Goal: Information Seeking & Learning: Learn about a topic

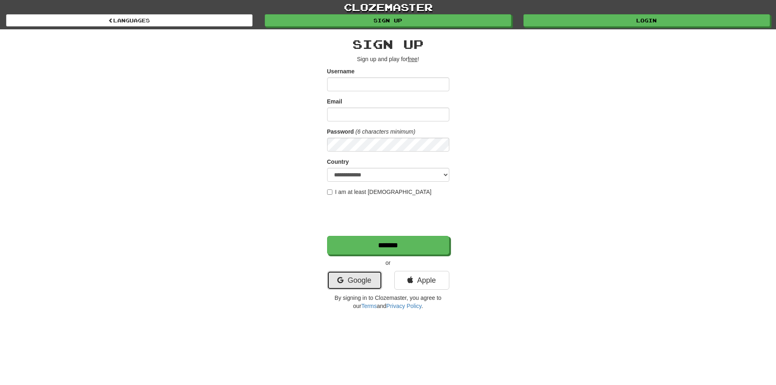
click at [358, 284] on link "Google" at bounding box center [354, 280] width 55 height 19
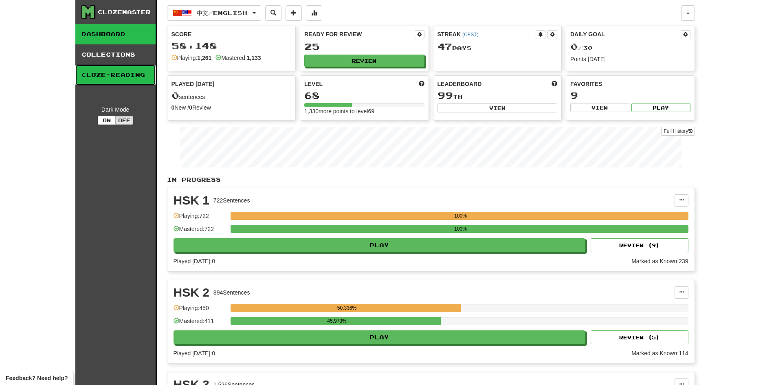
click at [124, 77] on link "Cloze-Reading" at bounding box center [115, 75] width 80 height 20
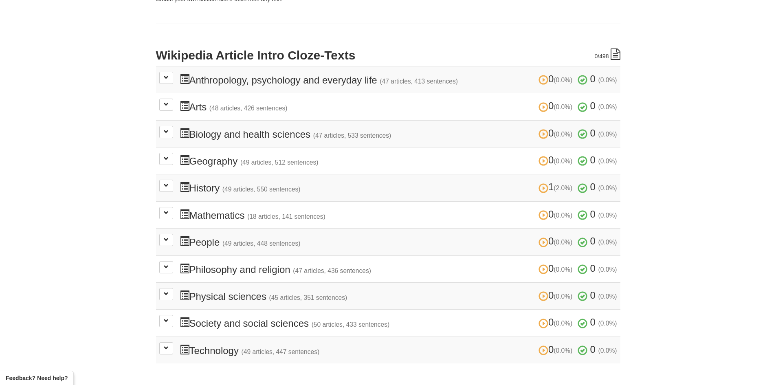
scroll to position [163, 0]
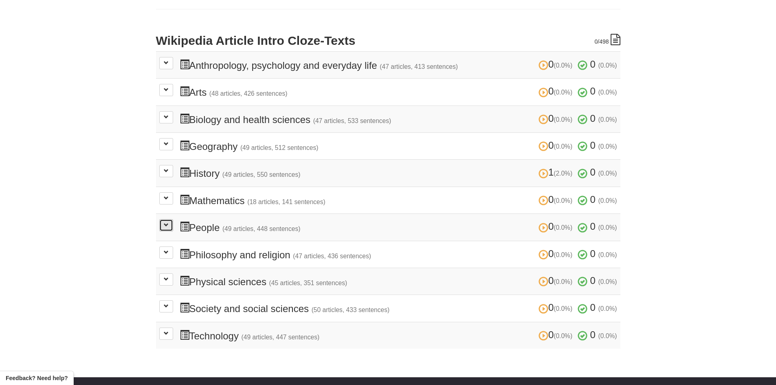
click at [166, 230] on button at bounding box center [166, 225] width 14 height 12
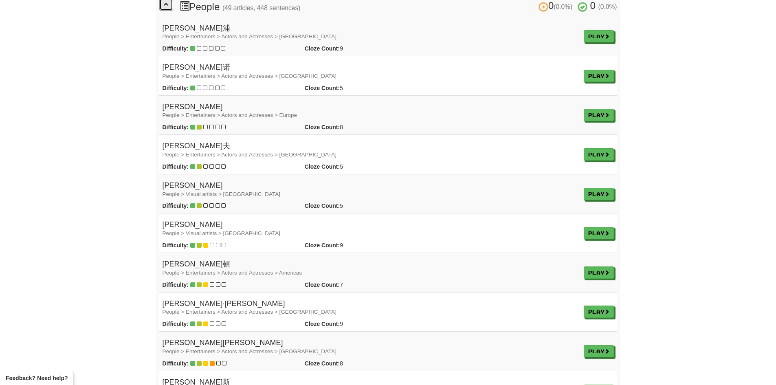
scroll to position [285, 0]
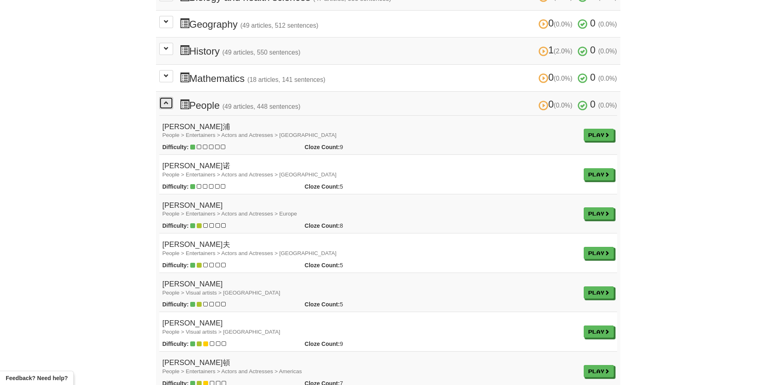
click at [166, 103] on span at bounding box center [166, 102] width 5 height 5
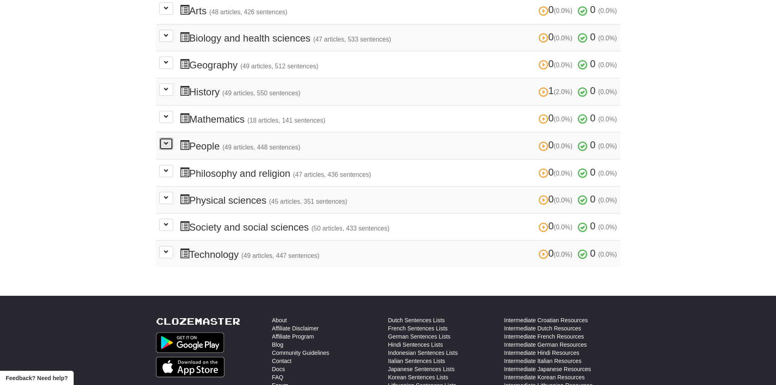
scroll to position [0, 0]
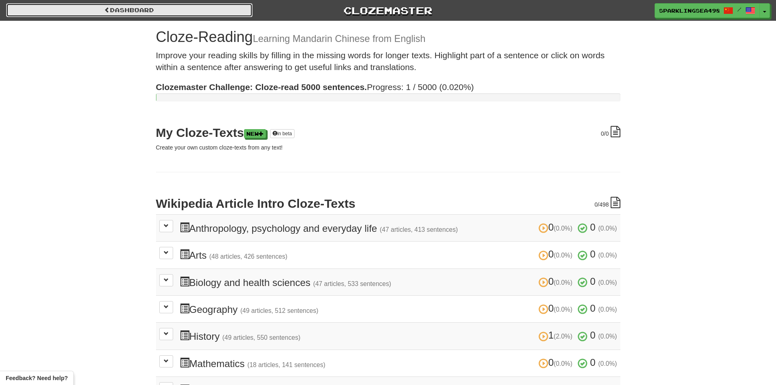
click at [153, 16] on link "Dashboard" at bounding box center [129, 10] width 246 height 14
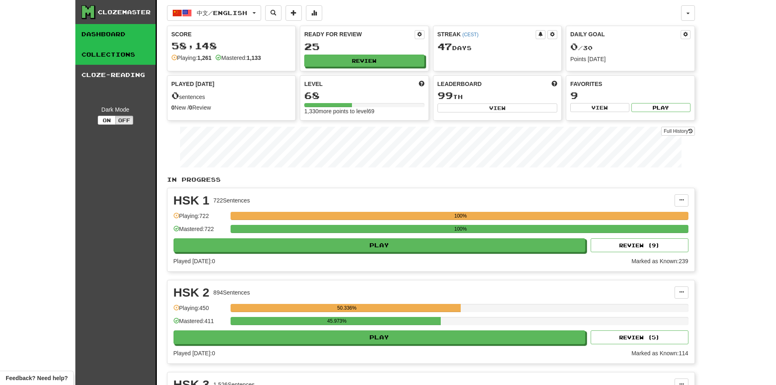
click at [133, 62] on link "Collections" at bounding box center [115, 54] width 80 height 20
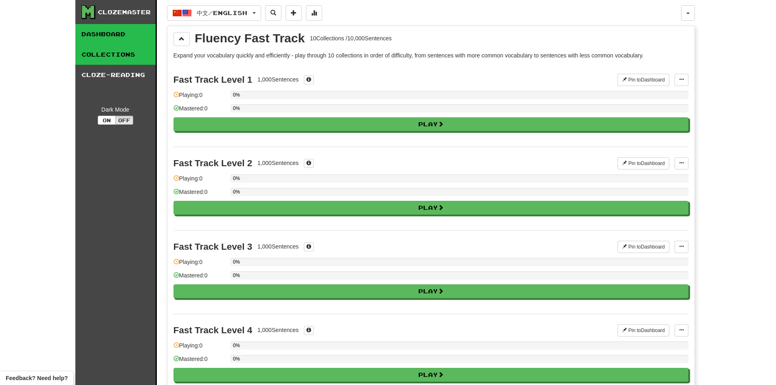
click at [79, 40] on link "Dashboard" at bounding box center [115, 34] width 80 height 20
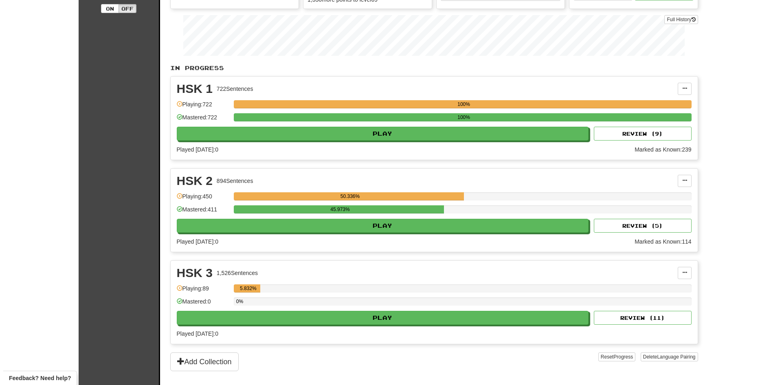
scroll to position [122, 0]
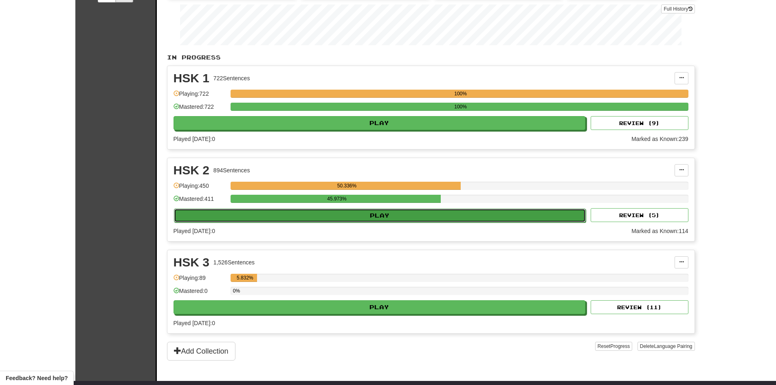
click at [346, 215] on button "Play" at bounding box center [380, 215] width 412 height 14
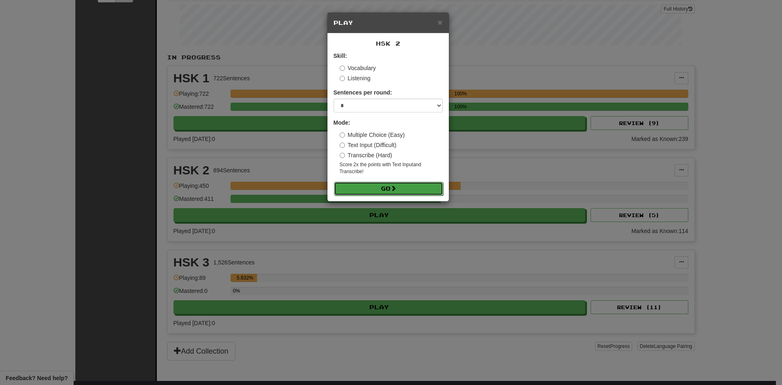
click at [347, 190] on button "Go" at bounding box center [388, 189] width 109 height 14
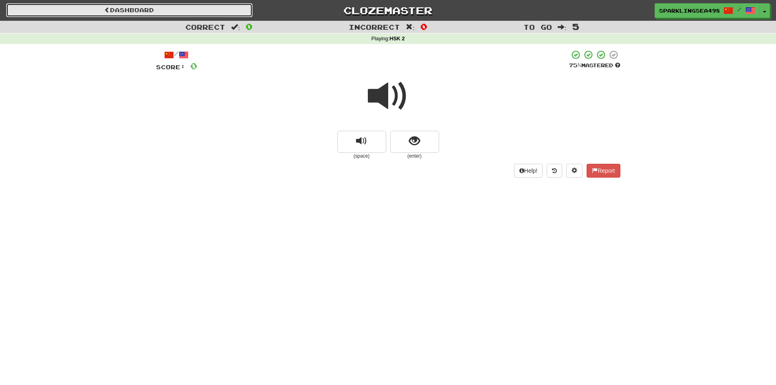
click at [105, 10] on span at bounding box center [107, 10] width 6 height 6
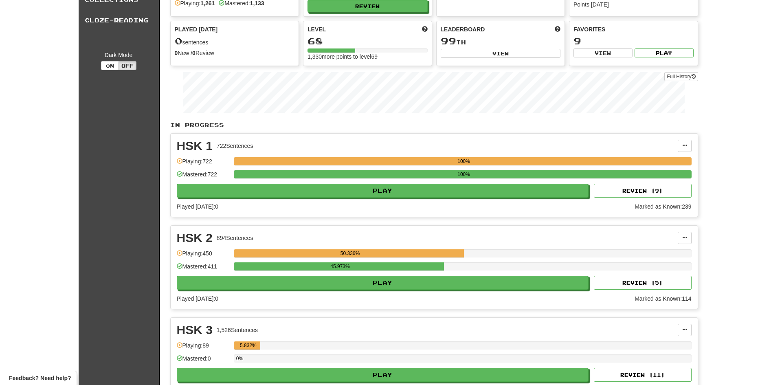
scroll to position [81, 0]
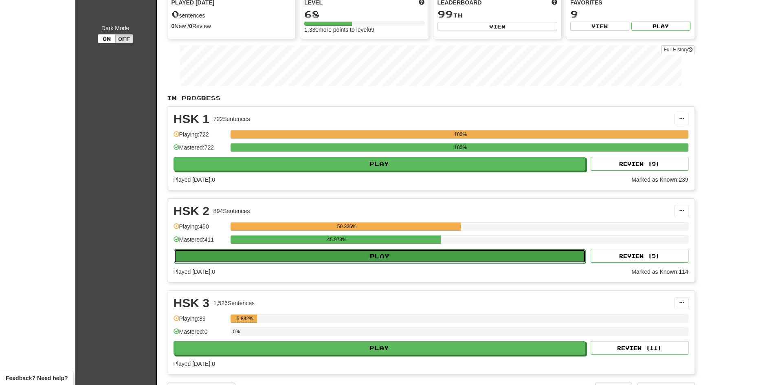
click at [320, 257] on button "Play" at bounding box center [380, 256] width 412 height 14
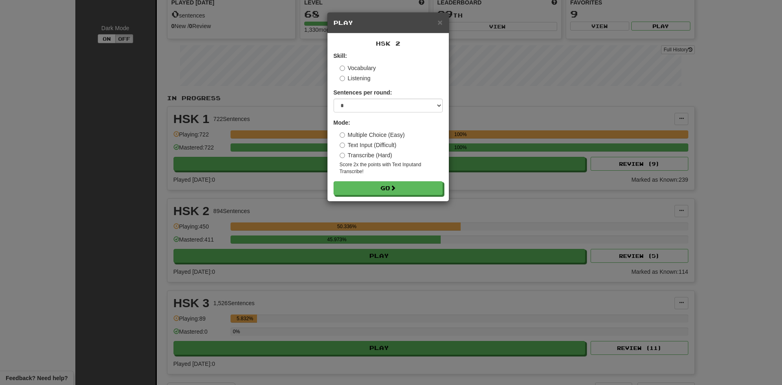
click at [369, 135] on label "Multiple Choice (Easy)" at bounding box center [372, 135] width 65 height 8
click at [375, 188] on button "Go" at bounding box center [388, 189] width 109 height 14
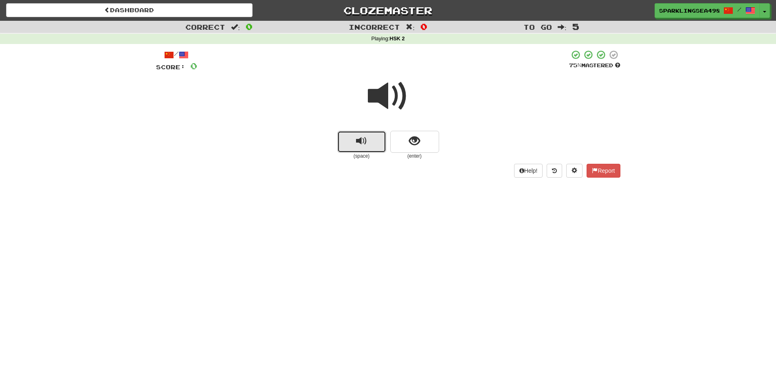
click at [366, 133] on button "replay audio" at bounding box center [361, 142] width 49 height 22
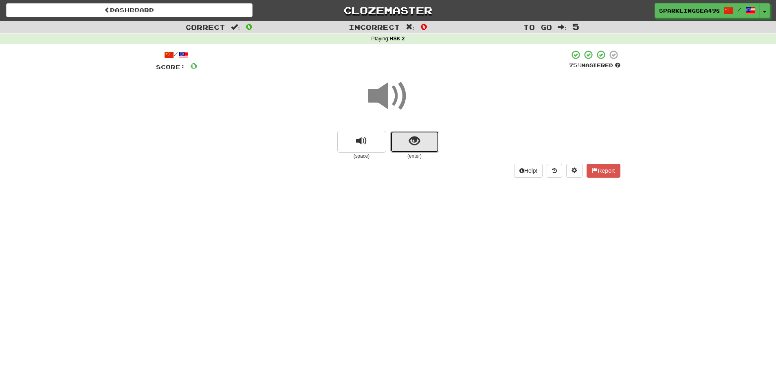
click at [417, 142] on span "show sentence" at bounding box center [414, 141] width 11 height 11
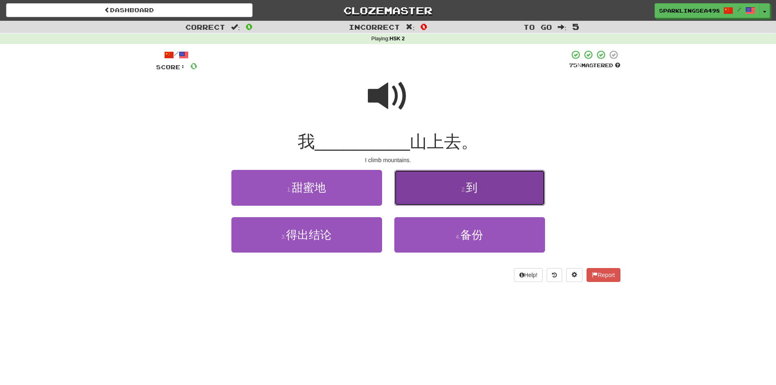
click at [421, 182] on button "2 . 到" at bounding box center [469, 187] width 151 height 35
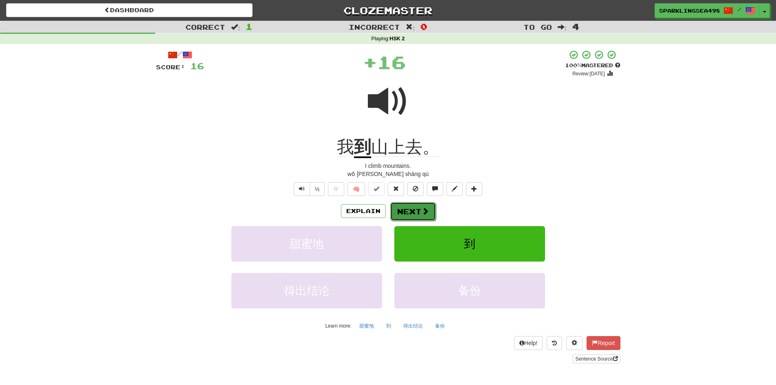
click at [416, 211] on button "Next" at bounding box center [413, 211] width 46 height 19
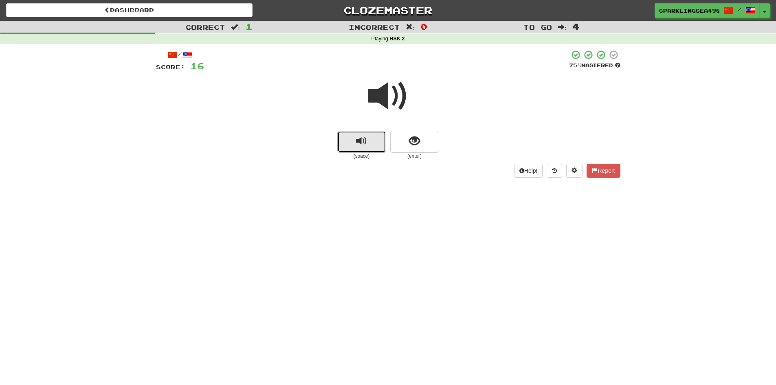
click at [365, 136] on span "replay audio" at bounding box center [361, 141] width 11 height 11
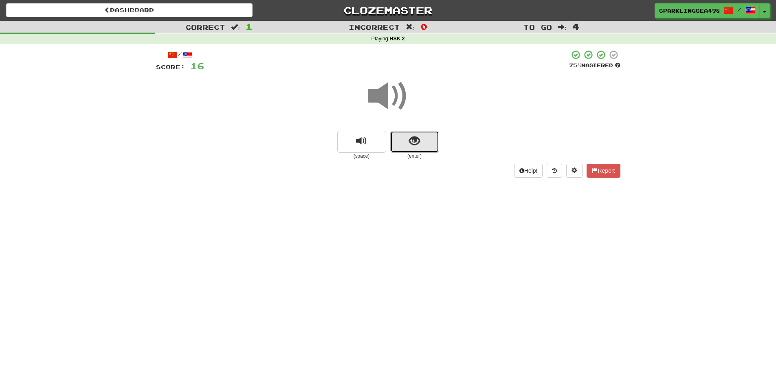
click at [412, 143] on span "show sentence" at bounding box center [414, 141] width 11 height 11
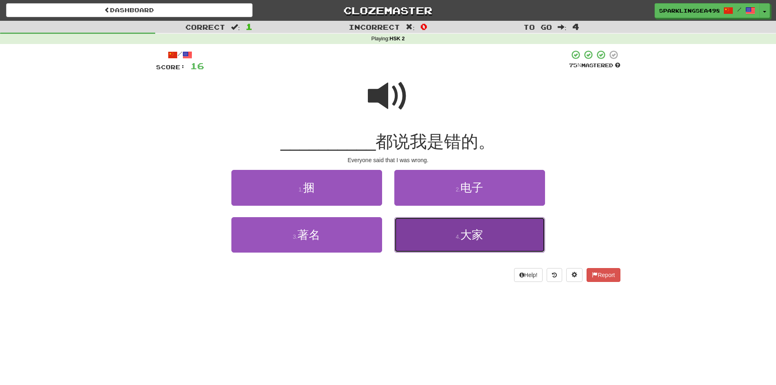
click at [440, 242] on button "4 . 大家" at bounding box center [469, 234] width 151 height 35
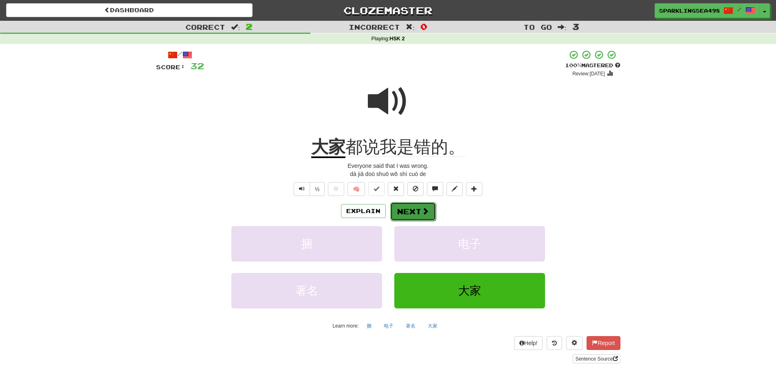
click at [413, 214] on button "Next" at bounding box center [413, 211] width 46 height 19
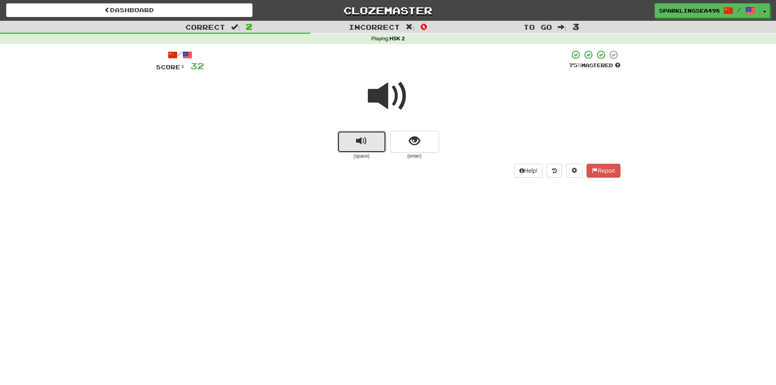
click at [356, 147] on span "replay audio" at bounding box center [361, 141] width 11 height 11
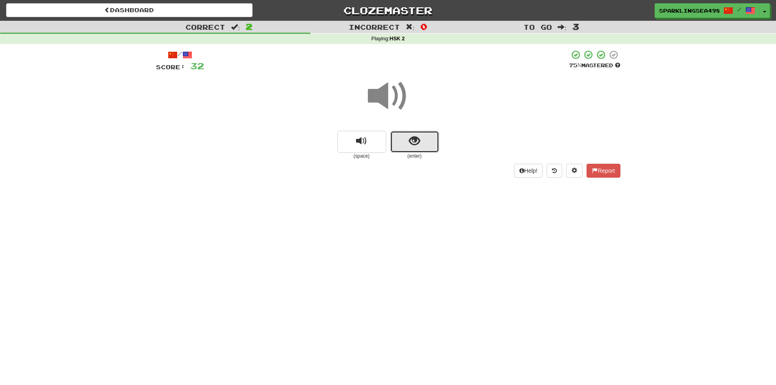
click at [408, 142] on button "show sentence" at bounding box center [414, 142] width 49 height 22
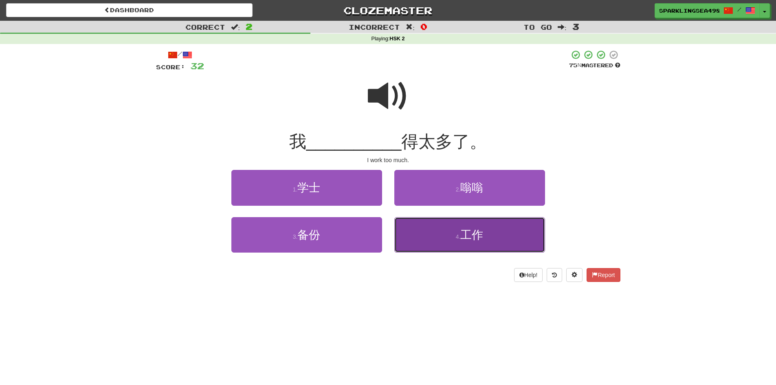
click at [446, 224] on button "4 . 工作" at bounding box center [469, 234] width 151 height 35
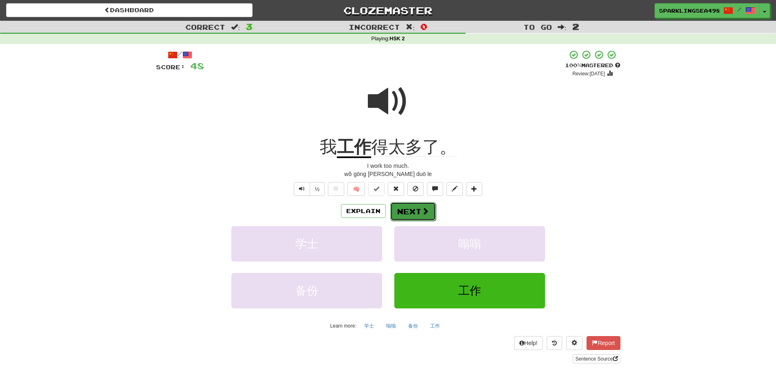
click at [414, 210] on button "Next" at bounding box center [413, 211] width 46 height 19
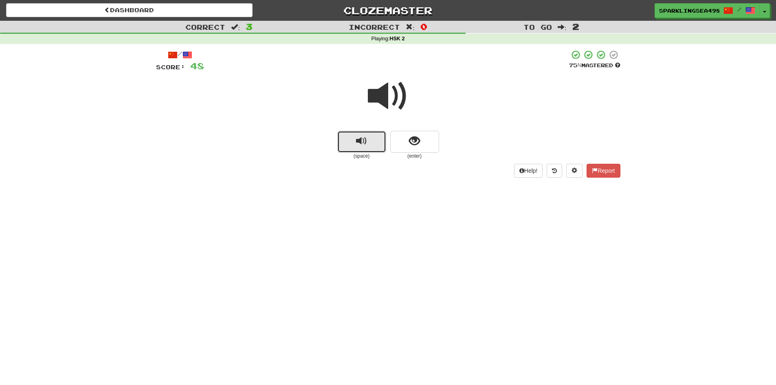
click at [378, 143] on button "replay audio" at bounding box center [361, 142] width 49 height 22
click at [410, 141] on span "show sentence" at bounding box center [414, 141] width 11 height 11
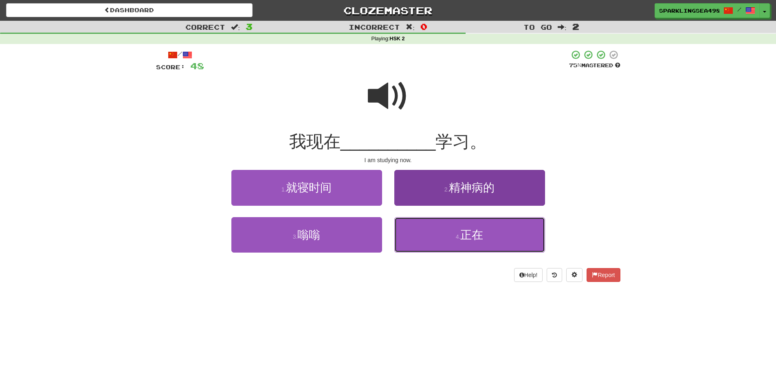
click at [434, 232] on button "4 . 正在" at bounding box center [469, 234] width 151 height 35
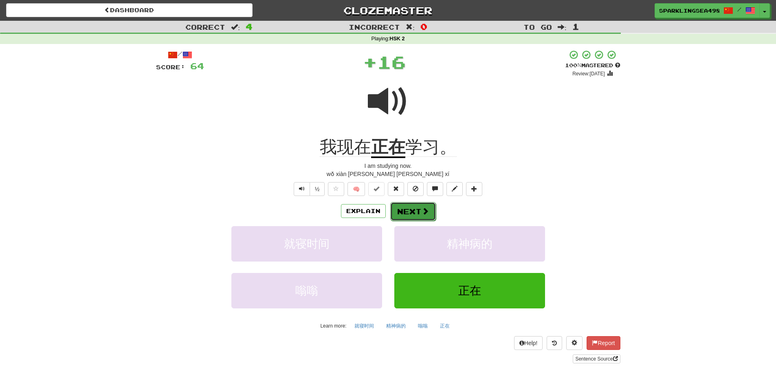
click at [408, 213] on button "Next" at bounding box center [413, 211] width 46 height 19
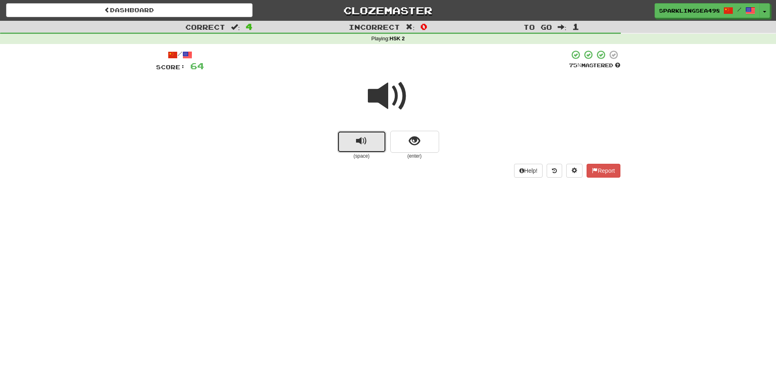
click at [375, 141] on button "replay audio" at bounding box center [361, 142] width 49 height 22
click at [414, 144] on span "show sentence" at bounding box center [414, 141] width 11 height 11
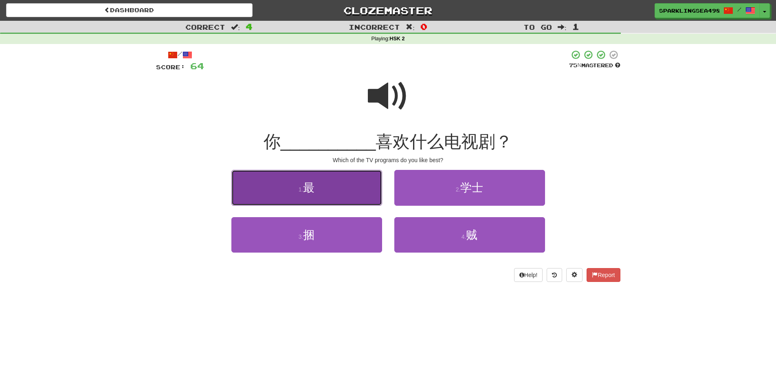
click at [338, 194] on button "1 . 最" at bounding box center [306, 187] width 151 height 35
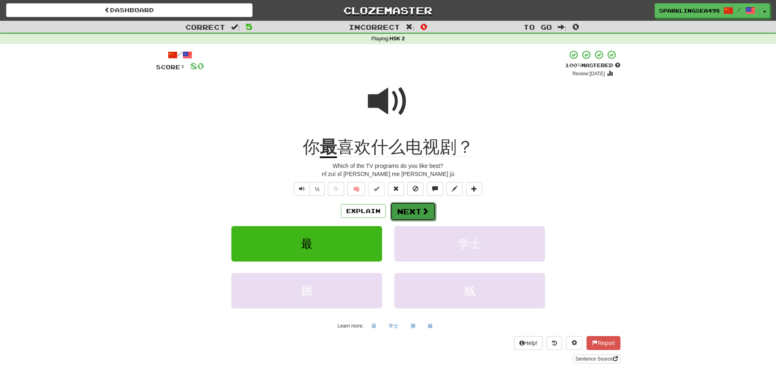
click at [398, 213] on button "Next" at bounding box center [413, 211] width 46 height 19
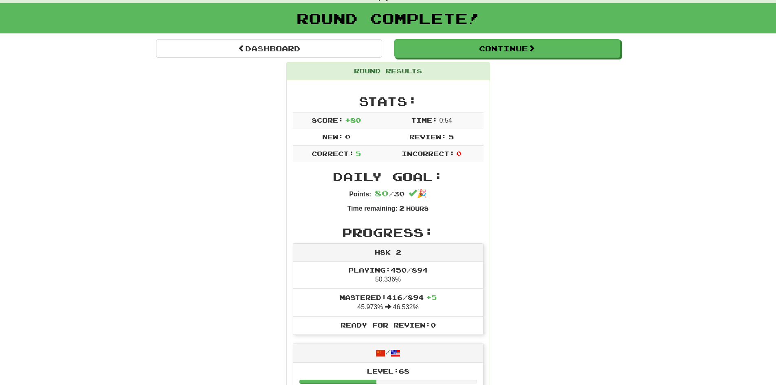
scroll to position [81, 0]
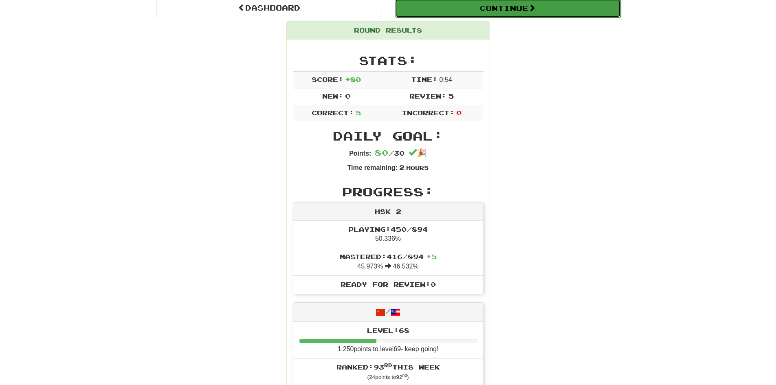
click at [479, 8] on button "Continue" at bounding box center [507, 8] width 226 height 19
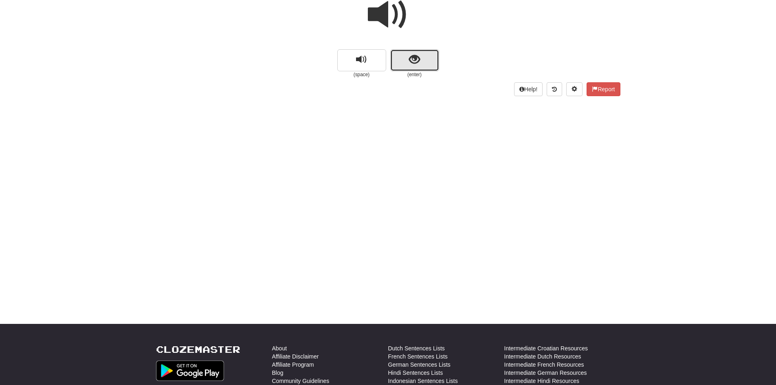
click at [415, 61] on span "show sentence" at bounding box center [414, 59] width 11 height 11
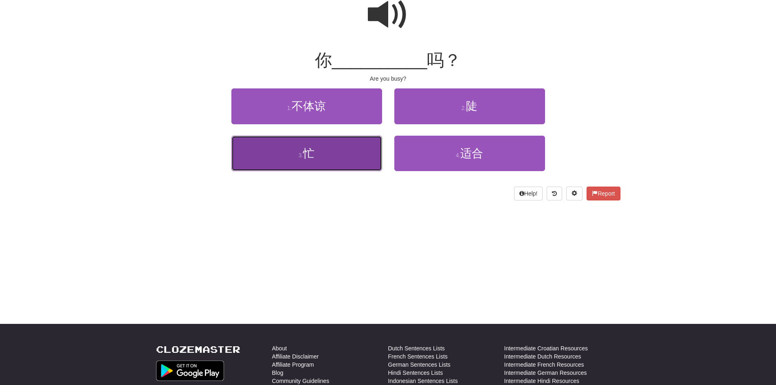
click at [368, 141] on button "3 . 忙" at bounding box center [306, 153] width 151 height 35
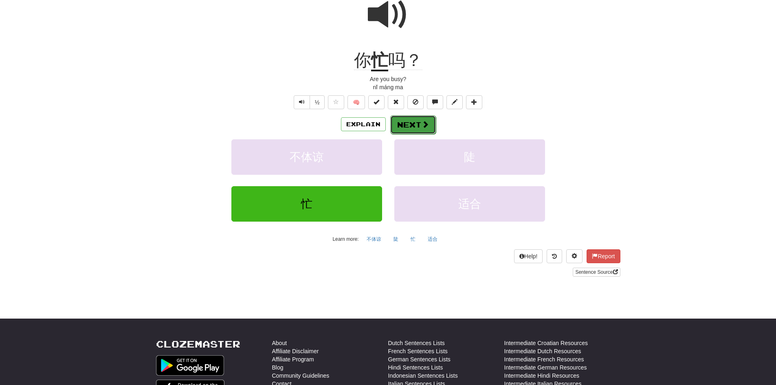
click at [408, 125] on button "Next" at bounding box center [413, 124] width 46 height 19
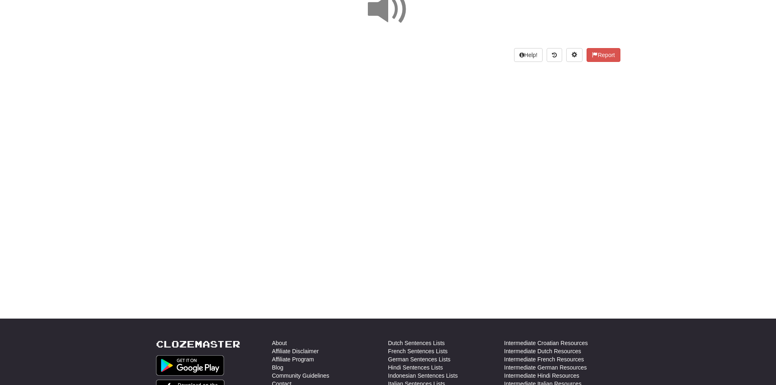
scroll to position [0, 0]
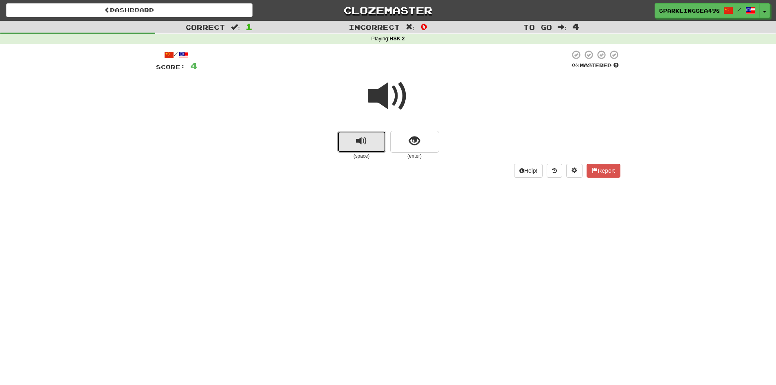
click at [362, 139] on span "replay audio" at bounding box center [361, 141] width 11 height 11
click at [361, 143] on span "replay audio" at bounding box center [361, 141] width 11 height 11
click at [399, 142] on button "show sentence" at bounding box center [414, 142] width 49 height 22
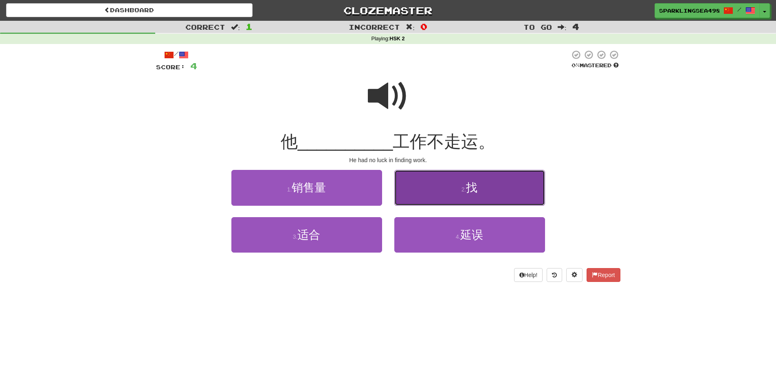
click at [429, 188] on button "2 . 找" at bounding box center [469, 187] width 151 height 35
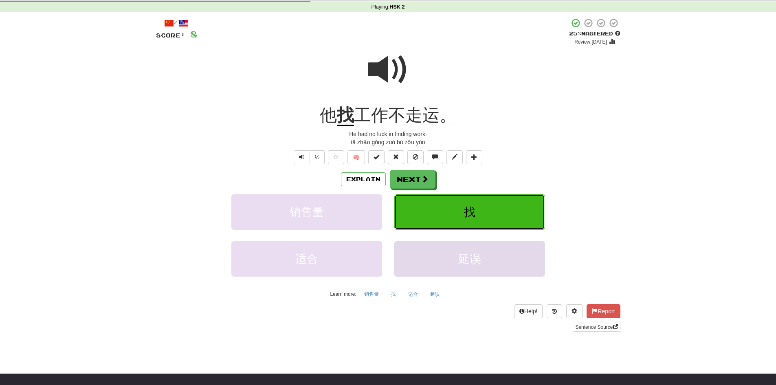
scroll to position [41, 0]
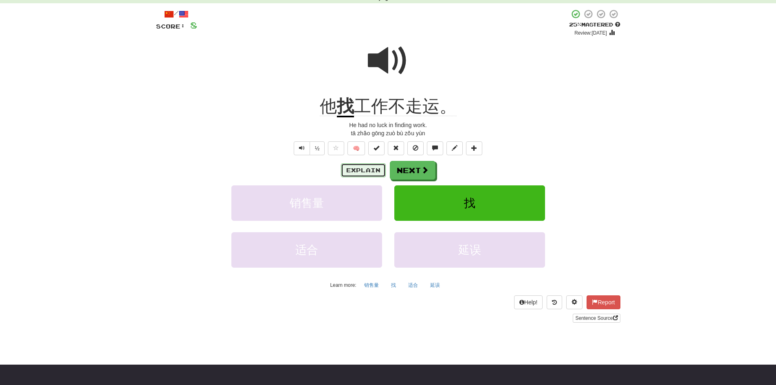
click at [374, 173] on button "Explain" at bounding box center [363, 170] width 45 height 14
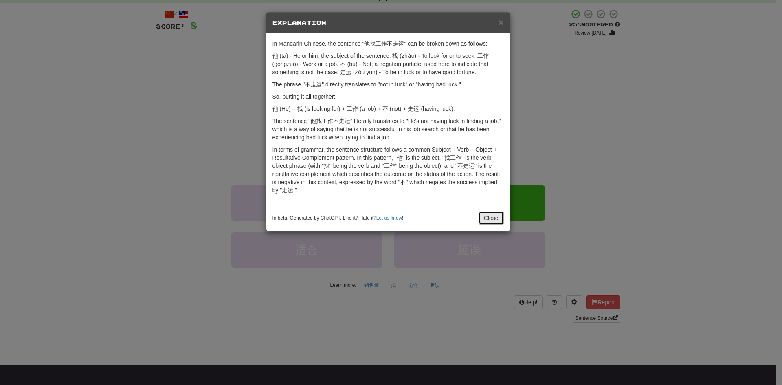
click at [496, 217] on button "Close" at bounding box center [490, 218] width 25 height 14
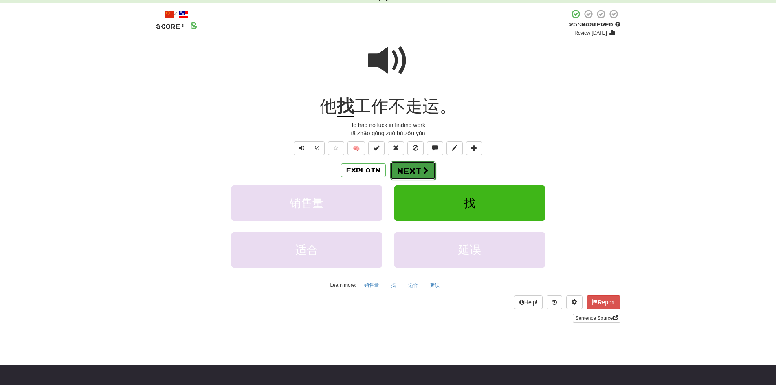
click at [422, 174] on span at bounding box center [424, 170] width 7 height 7
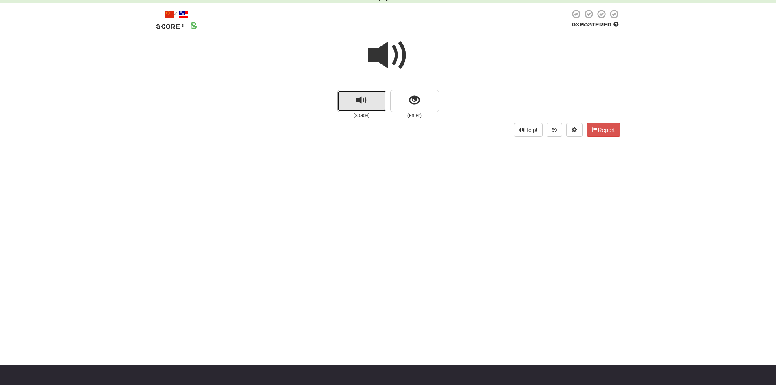
click at [360, 93] on button "replay audio" at bounding box center [361, 101] width 49 height 22
click at [351, 100] on button "replay audio" at bounding box center [361, 101] width 49 height 22
click at [352, 100] on button "replay audio" at bounding box center [361, 101] width 49 height 22
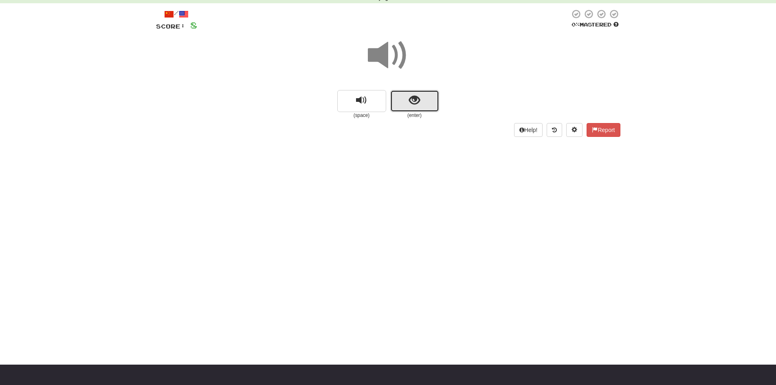
click at [406, 103] on button "show sentence" at bounding box center [414, 101] width 49 height 22
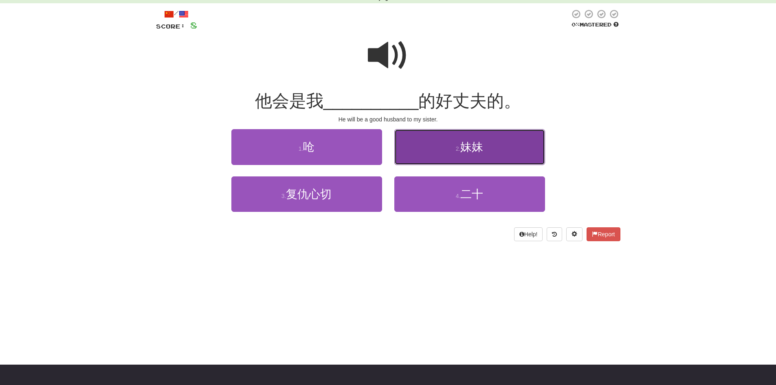
click at [449, 157] on button "2 . 妹妹" at bounding box center [469, 146] width 151 height 35
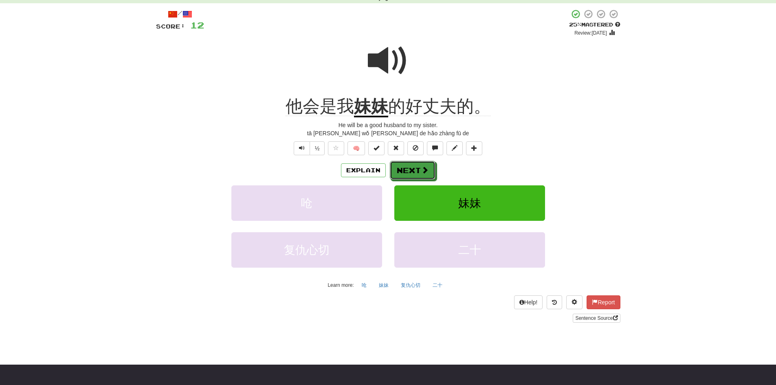
click at [400, 165] on button "Next" at bounding box center [413, 170] width 46 height 19
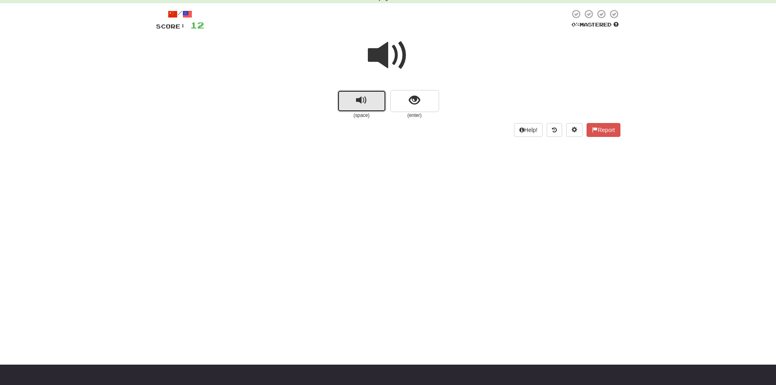
click at [360, 103] on span "replay audio" at bounding box center [361, 100] width 11 height 11
click at [406, 103] on button "show sentence" at bounding box center [414, 101] width 49 height 22
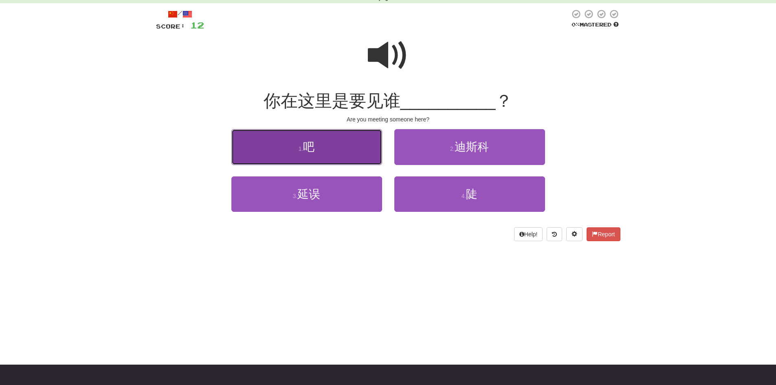
click at [340, 141] on button "1 . 吧" at bounding box center [306, 146] width 151 height 35
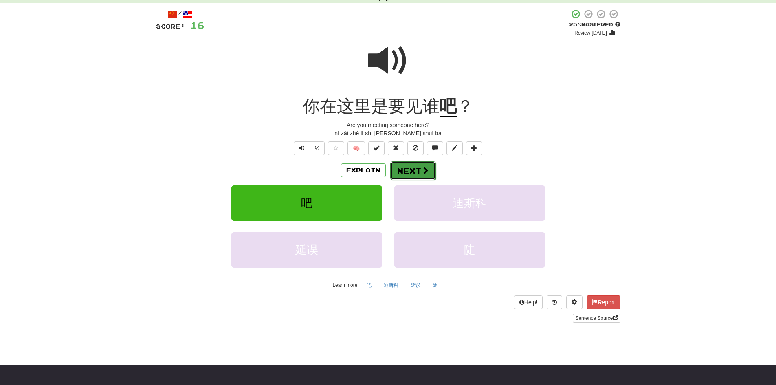
click at [404, 169] on button "Next" at bounding box center [413, 170] width 46 height 19
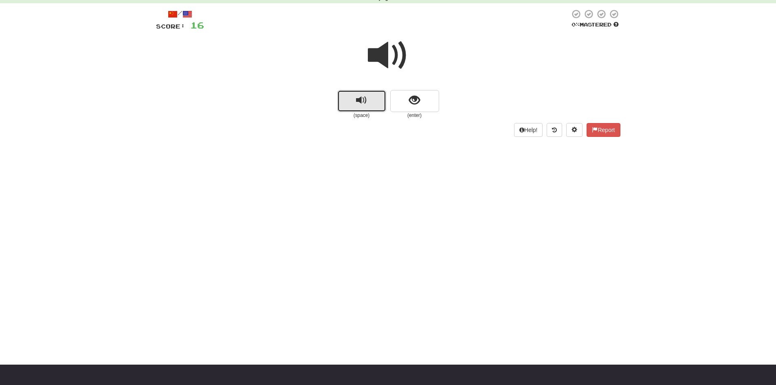
click at [352, 104] on button "replay audio" at bounding box center [361, 101] width 49 height 22
click at [410, 96] on span "show sentence" at bounding box center [414, 100] width 11 height 11
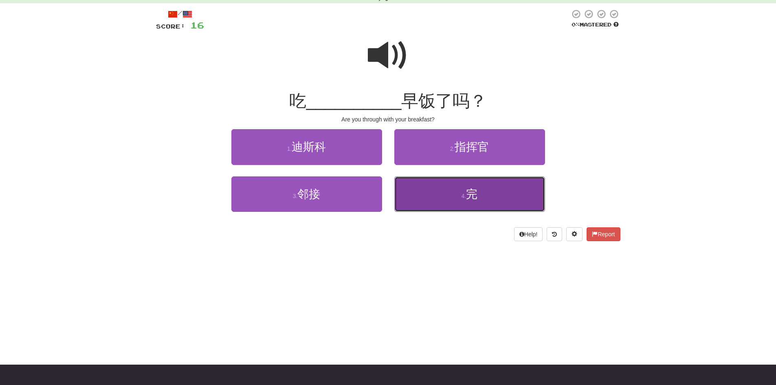
click at [437, 188] on button "4 . 完" at bounding box center [469, 193] width 151 height 35
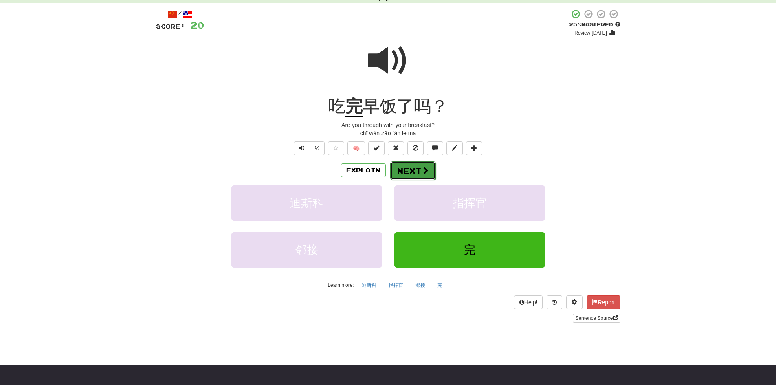
click at [400, 170] on button "Next" at bounding box center [413, 170] width 46 height 19
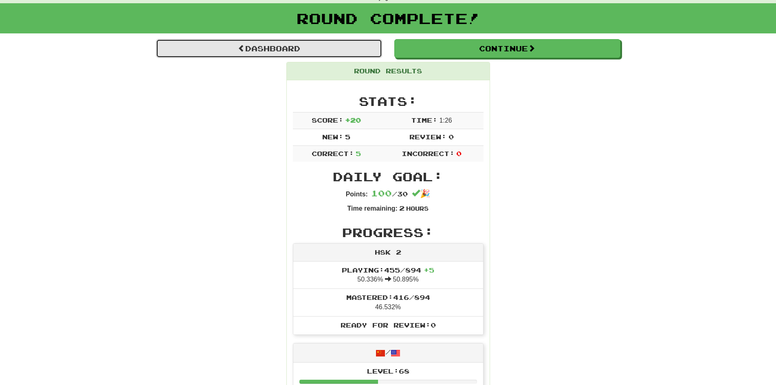
click at [303, 48] on link "Dashboard" at bounding box center [269, 48] width 226 height 19
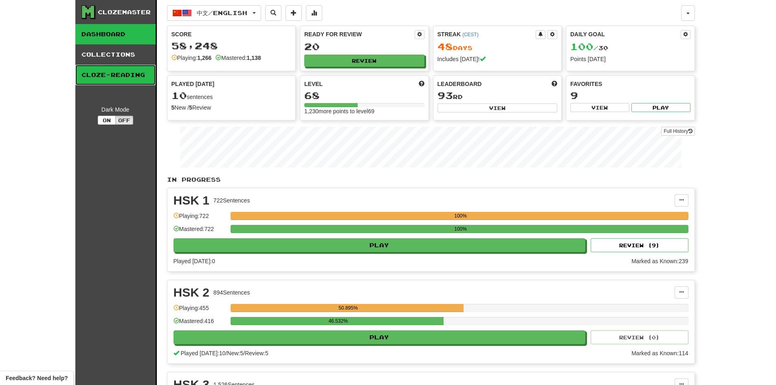
click at [105, 72] on link "Cloze-Reading" at bounding box center [115, 75] width 80 height 20
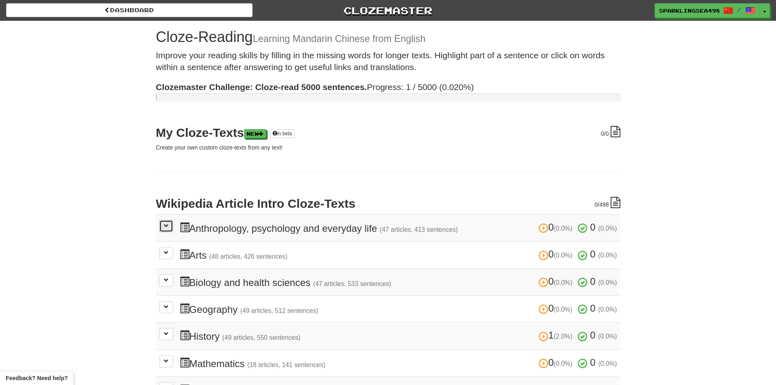
click at [168, 223] on span at bounding box center [166, 225] width 5 height 5
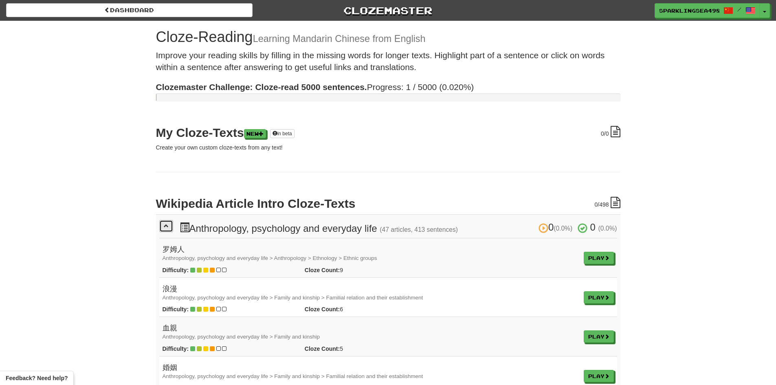
click at [164, 224] on span at bounding box center [166, 225] width 5 height 5
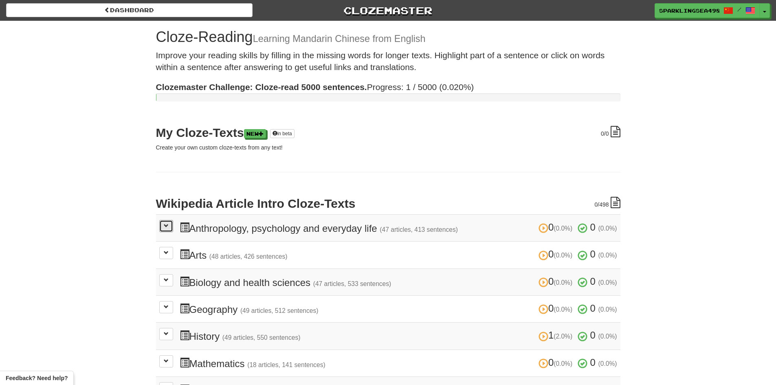
scroll to position [122, 0]
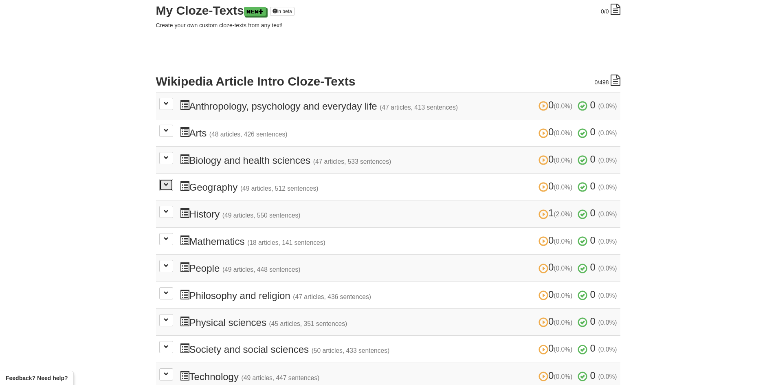
click at [167, 190] on button at bounding box center [166, 185] width 14 height 12
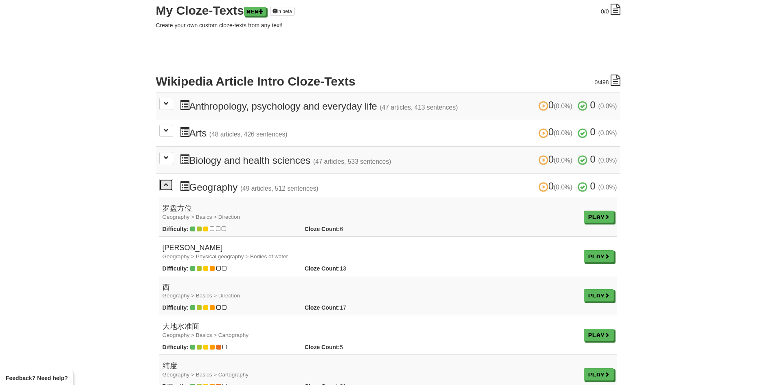
click at [168, 187] on span at bounding box center [166, 184] width 5 height 5
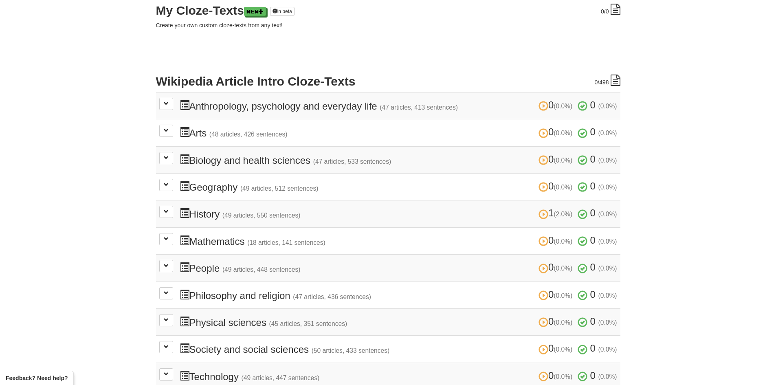
drag, startPoint x: 617, startPoint y: 76, endPoint x: 613, endPoint y: 80, distance: 5.8
click at [616, 76] on icon at bounding box center [615, 80] width 10 height 11
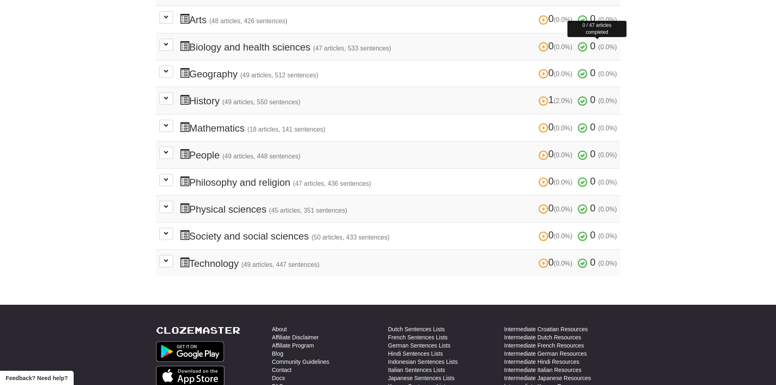
scroll to position [407, 0]
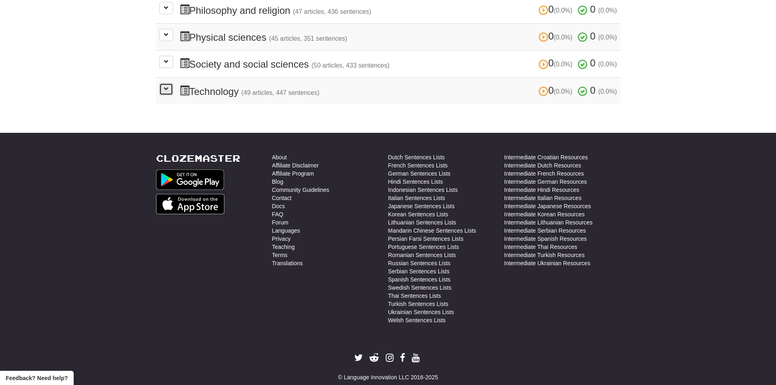
drag, startPoint x: 169, startPoint y: 91, endPoint x: 170, endPoint y: 100, distance: 8.6
click at [169, 92] on button at bounding box center [166, 89] width 14 height 12
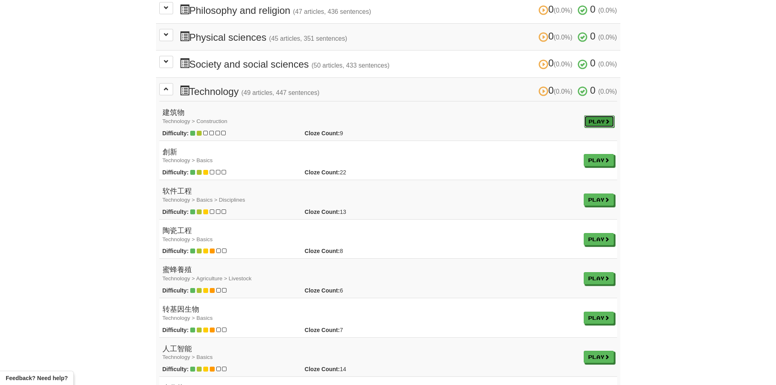
click at [598, 121] on link "Play" at bounding box center [599, 121] width 30 height 12
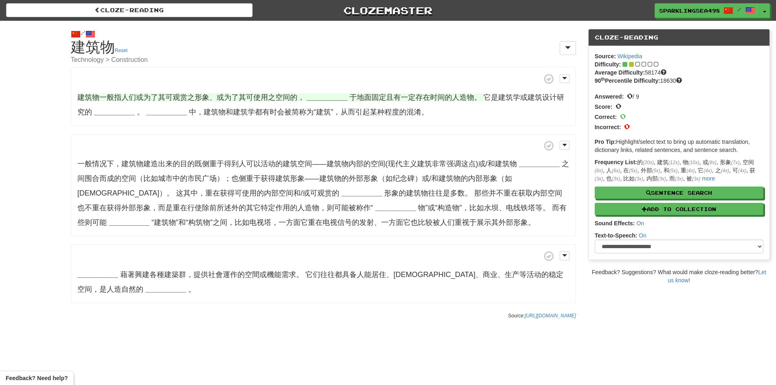
click at [85, 98] on span "建筑物一般指人们或为了其可观赏之形象、或为了其可使用之空间的，" at bounding box center [190, 97] width 227 height 8
drag, startPoint x: 103, startPoint y: 98, endPoint x: 204, endPoint y: 72, distance: 104.5
click at [204, 72] on p "建筑物一般指人们或为了其可观赏之形象、或为了其可使用之空间的， __________ 于地面固定且有一定存在时间的人造物。 它是建筑学或建筑设计研究的 ___…" at bounding box center [323, 96] width 505 height 59
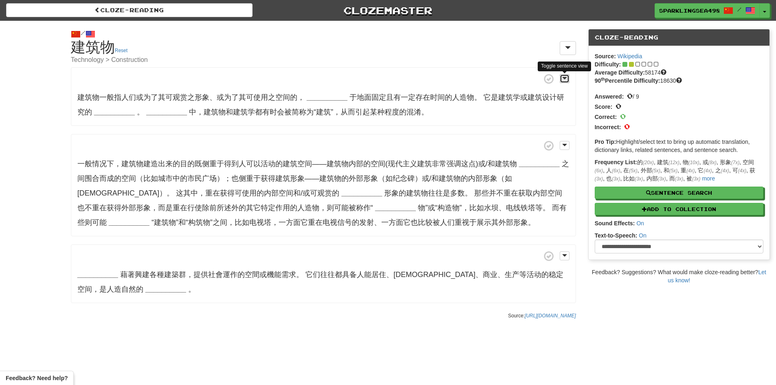
click at [565, 77] on span at bounding box center [564, 78] width 5 height 6
